Goal: Obtain resource: Download file/media

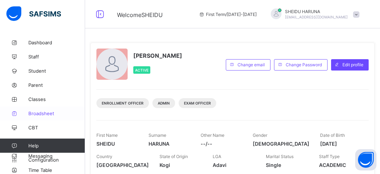
click at [39, 113] on span "Broadsheet" at bounding box center [56, 114] width 57 height 6
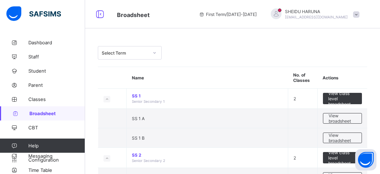
click at [155, 51] on icon at bounding box center [155, 52] width 4 height 7
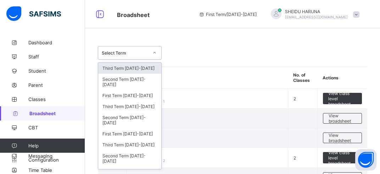
click at [133, 69] on div "Third Term [DATE]-[DATE]" at bounding box center [129, 68] width 63 height 11
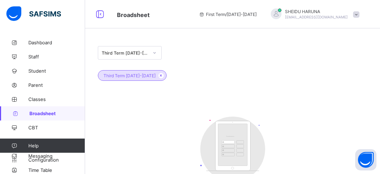
click at [154, 53] on icon at bounding box center [155, 52] width 4 height 7
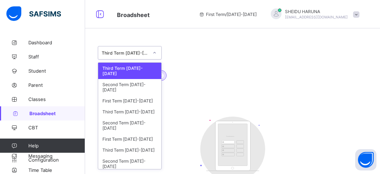
click at [136, 70] on div "Third Term [DATE]-[DATE]" at bounding box center [129, 71] width 63 height 16
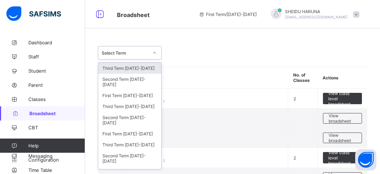
click at [155, 51] on icon at bounding box center [155, 52] width 4 height 7
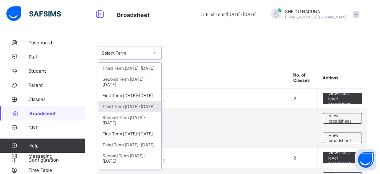
click at [131, 108] on div "Third Term [DATE]-[DATE]" at bounding box center [129, 106] width 63 height 11
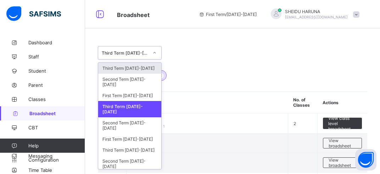
click at [154, 53] on icon at bounding box center [155, 52] width 4 height 7
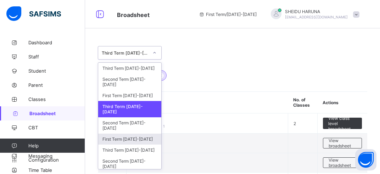
click at [138, 134] on div "First Term [DATE]-[DATE]" at bounding box center [129, 139] width 63 height 11
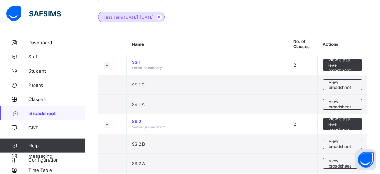
scroll to position [75, 0]
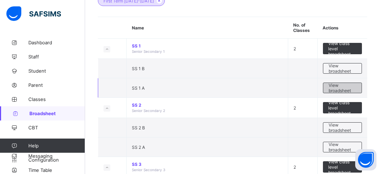
click at [336, 89] on span "View broadsheet" at bounding box center [343, 88] width 28 height 11
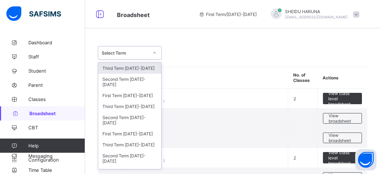
click at [155, 53] on icon at bounding box center [155, 52] width 4 height 7
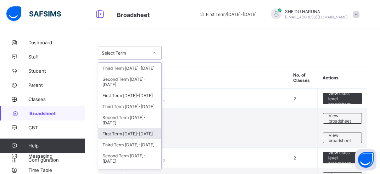
click at [138, 136] on div "First Term [DATE]-[DATE]" at bounding box center [129, 133] width 63 height 11
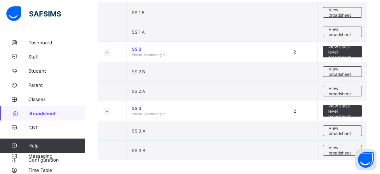
scroll to position [134, 0]
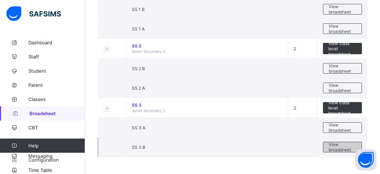
click at [344, 146] on span "View broadsheet" at bounding box center [343, 147] width 28 height 11
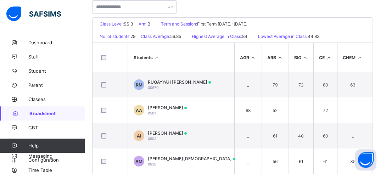
scroll to position [150, 0]
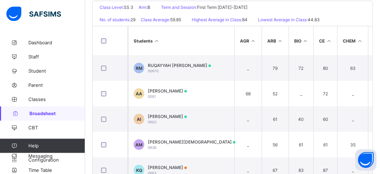
drag, startPoint x: 384, startPoint y: 170, endPoint x: 378, endPoint y: 50, distance: 119.7
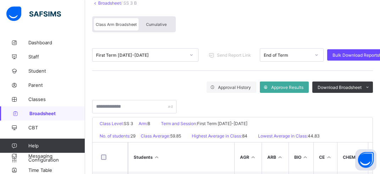
scroll to position [56, 0]
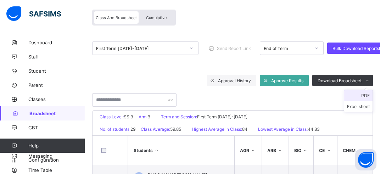
click at [368, 96] on li "PDF" at bounding box center [359, 95] width 28 height 11
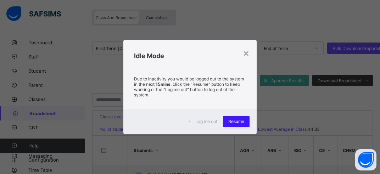
click at [236, 123] on span "Resume" at bounding box center [237, 121] width 16 height 5
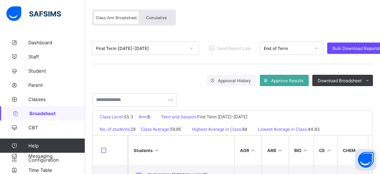
click at [191, 49] on icon at bounding box center [192, 48] width 2 height 1
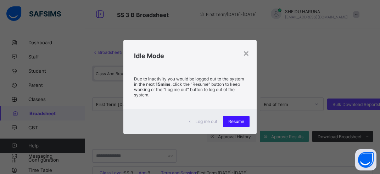
click at [238, 120] on span "Resume" at bounding box center [237, 121] width 16 height 5
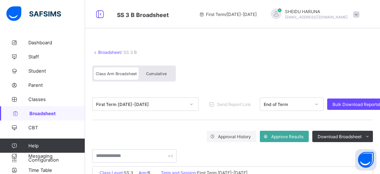
click at [110, 52] on link "Broadsheet" at bounding box center [109, 52] width 23 height 5
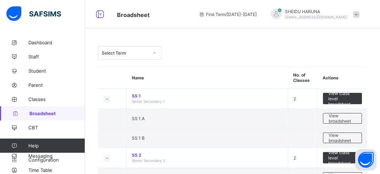
click at [154, 51] on div at bounding box center [155, 52] width 12 height 11
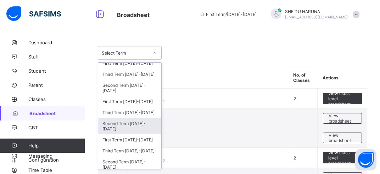
scroll to position [49, 0]
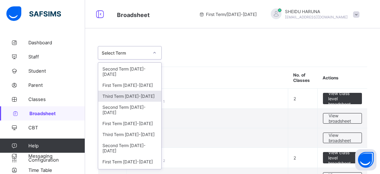
click at [134, 99] on div "Third Term [DATE]-[DATE]" at bounding box center [129, 96] width 63 height 11
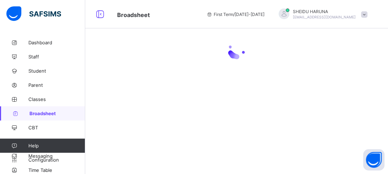
click at [134, 99] on div at bounding box center [236, 87] width 303 height 174
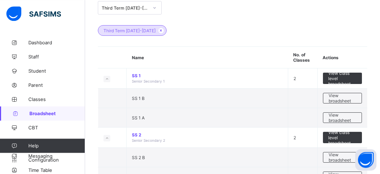
scroll to position [50, 0]
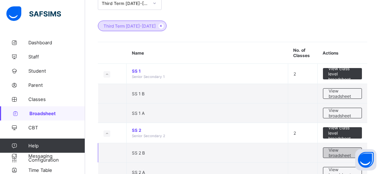
click at [338, 154] on span "View broadsheet" at bounding box center [343, 153] width 28 height 11
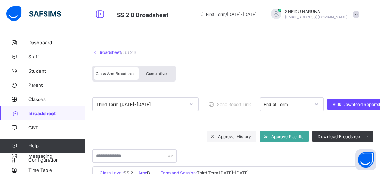
click at [151, 73] on span "Cumulative" at bounding box center [156, 73] width 21 height 5
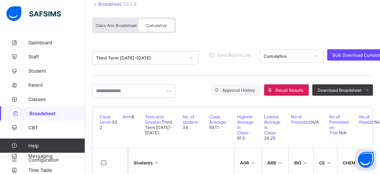
scroll to position [40, 0]
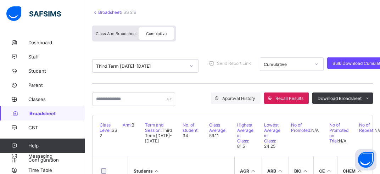
drag, startPoint x: 382, startPoint y: 3, endPoint x: 373, endPoint y: 24, distance: 23.0
click at [369, 113] on li "PDF" at bounding box center [359, 113] width 28 height 11
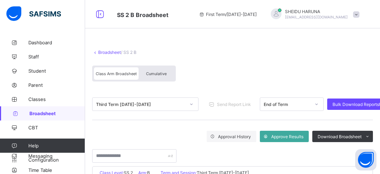
click at [36, 112] on span "Broadsheet" at bounding box center [57, 114] width 56 height 6
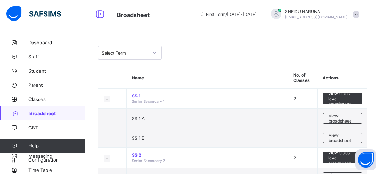
click at [153, 53] on icon at bounding box center [155, 52] width 4 height 7
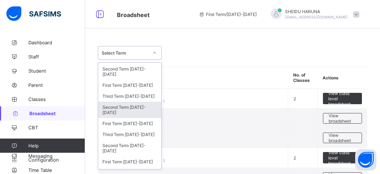
scroll to position [65, 0]
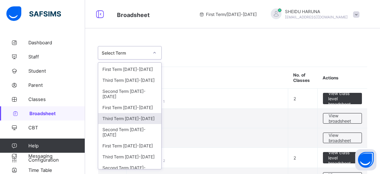
click at [120, 119] on div "Third Term [DATE]-[DATE]" at bounding box center [129, 118] width 63 height 11
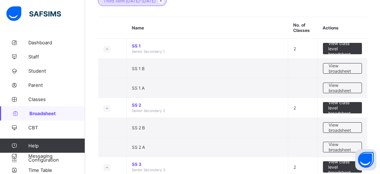
scroll to position [94, 0]
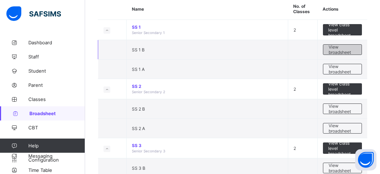
click at [340, 46] on span "View broadsheet" at bounding box center [343, 49] width 28 height 11
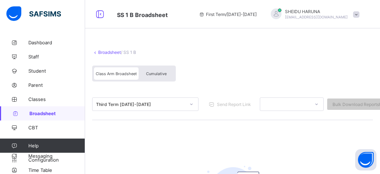
click at [158, 73] on span "Cumulative" at bounding box center [156, 73] width 21 height 5
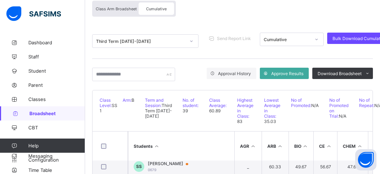
scroll to position [59, 0]
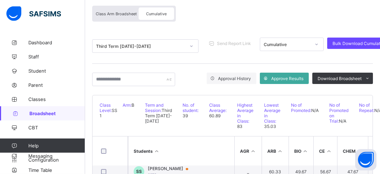
drag, startPoint x: 382, startPoint y: 4, endPoint x: 318, endPoint y: 45, distance: 76.5
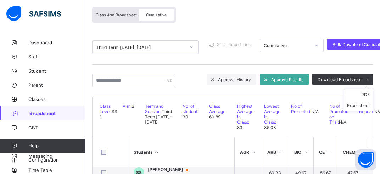
click at [361, 92] on ul "PDF Excel sheet" at bounding box center [358, 100] width 29 height 23
click at [368, 94] on li "PDF" at bounding box center [359, 94] width 28 height 11
